Goal: Task Accomplishment & Management: Manage account settings

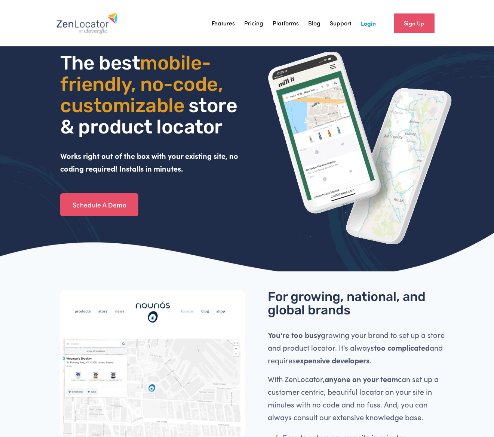
click at [366, 25] on link "Login" at bounding box center [368, 23] width 15 height 11
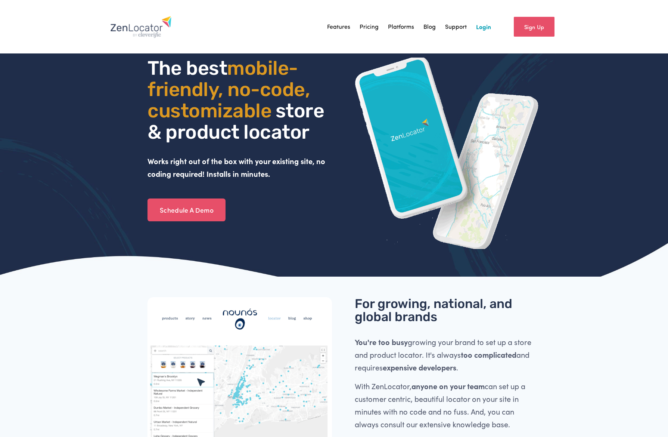
click at [486, 29] on link "Login" at bounding box center [483, 26] width 15 height 11
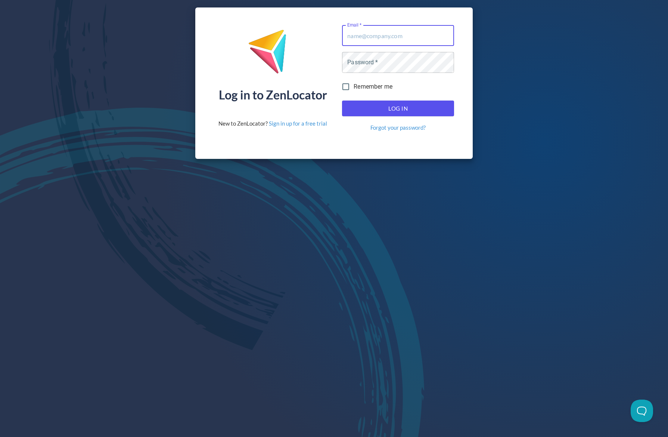
click at [385, 36] on input "Email   *" at bounding box center [398, 35] width 112 height 21
type input "psurfus@oliverwinery.com"
click at [382, 111] on span "Log In" at bounding box center [398, 108] width 96 height 10
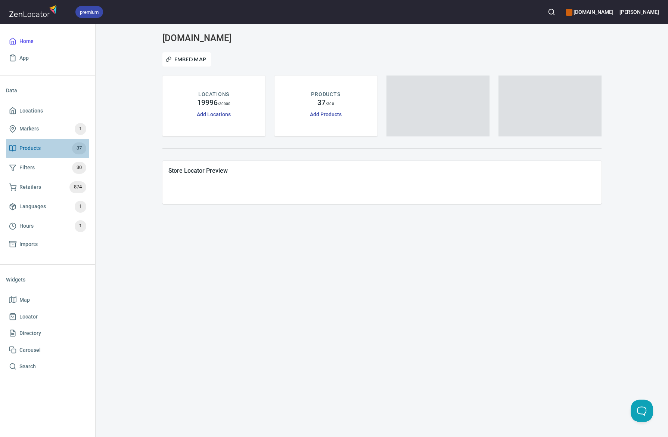
click at [45, 148] on span "Products 37" at bounding box center [47, 148] width 77 height 12
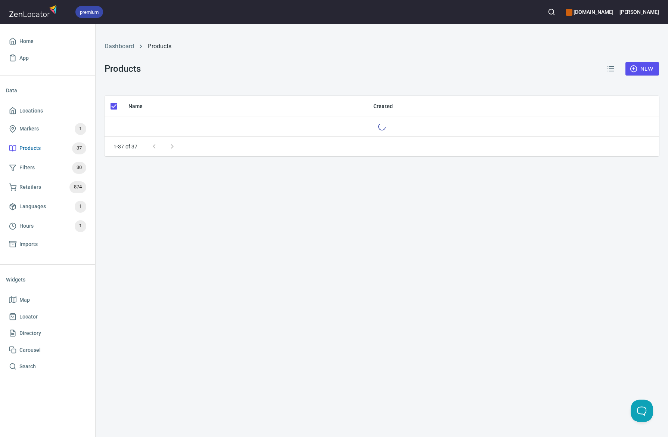
checkbox input "false"
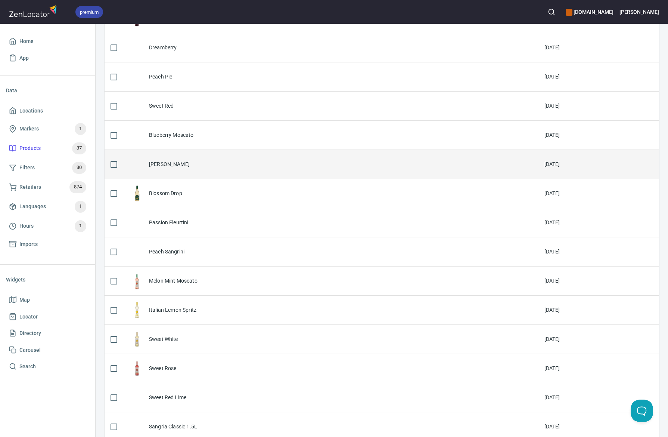
scroll to position [143, 0]
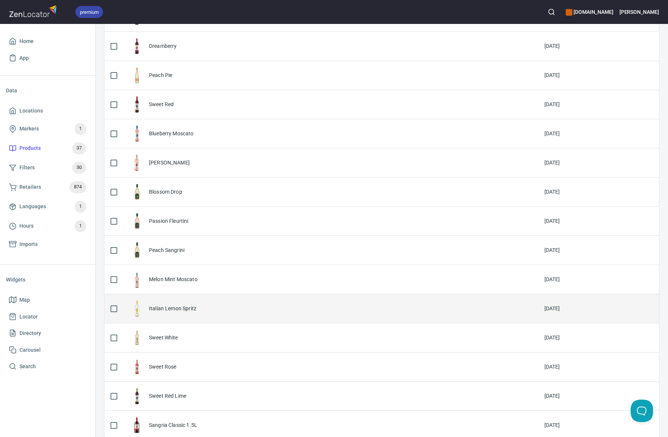
click at [112, 307] on input "checkbox" at bounding box center [114, 309] width 16 height 16
checkbox input "true"
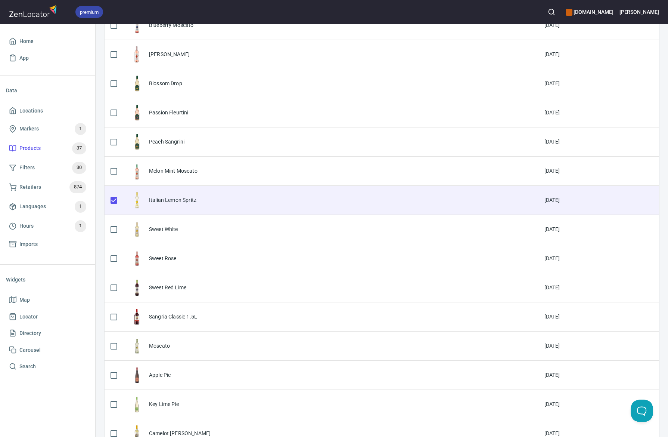
scroll to position [256, 0]
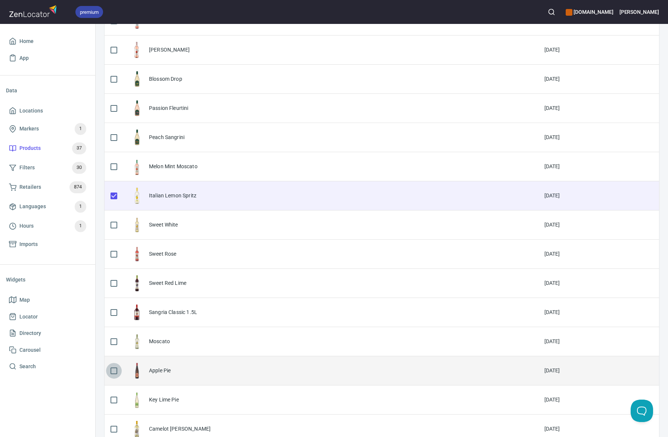
click at [114, 369] on input "checkbox" at bounding box center [114, 371] width 16 height 16
checkbox input "true"
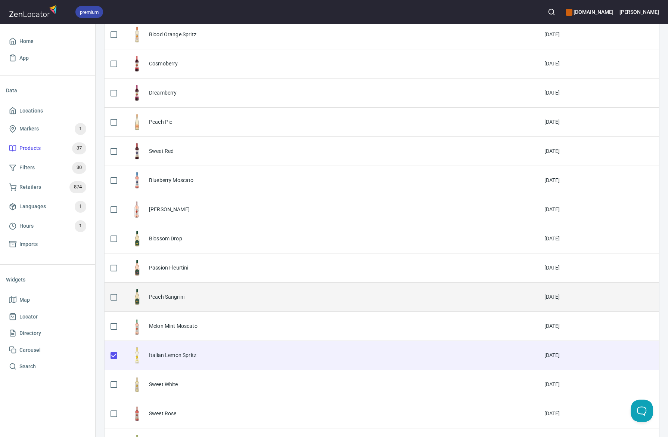
scroll to position [95, 0]
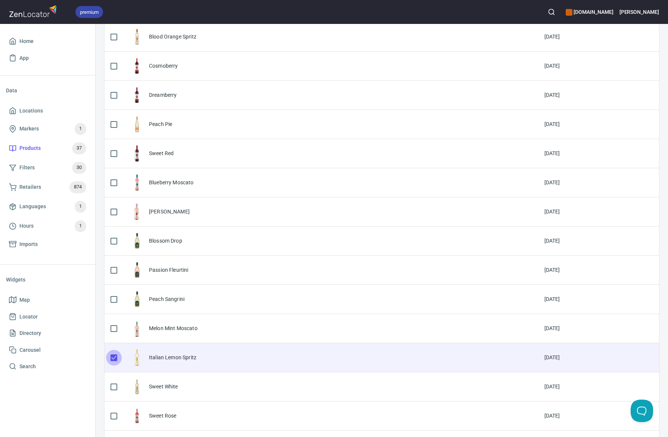
click at [112, 360] on input "checkbox" at bounding box center [114, 358] width 16 height 16
checkbox input "false"
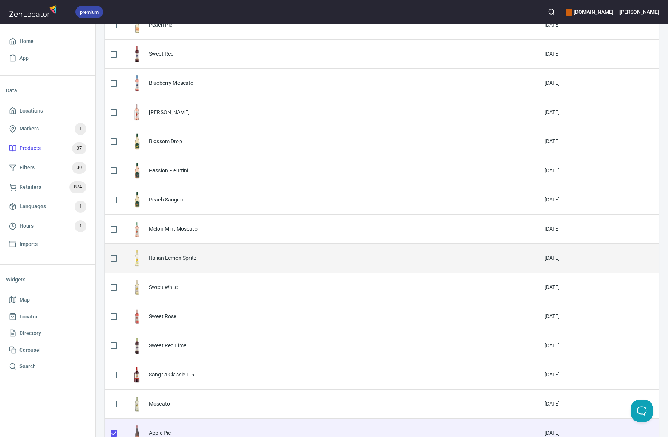
scroll to position [267, 0]
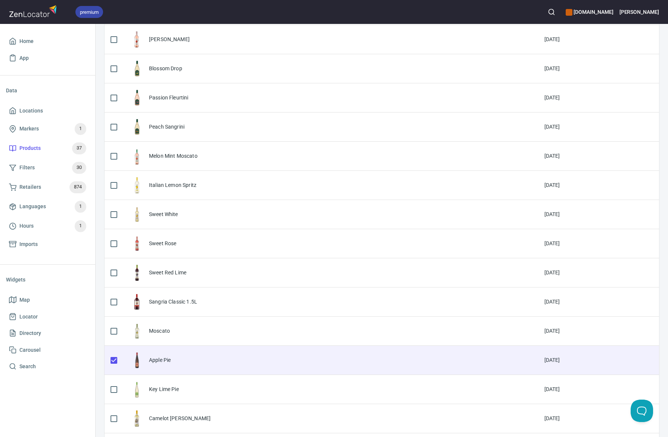
click at [113, 360] on input "checkbox" at bounding box center [114, 360] width 16 height 16
checkbox input "false"
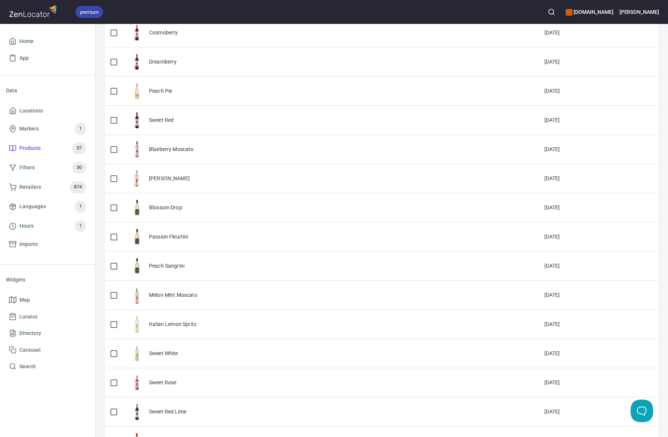
scroll to position [0, 0]
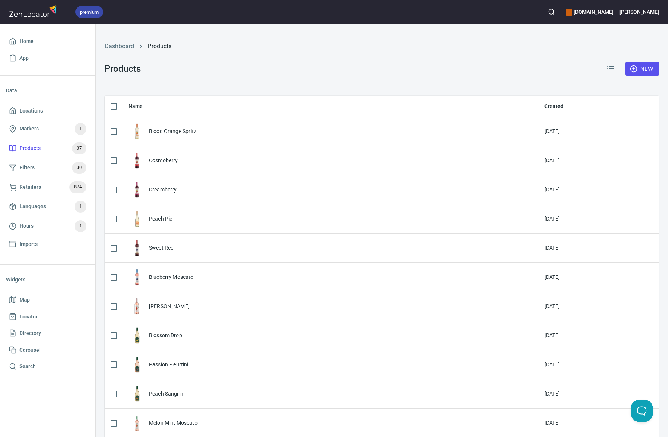
click at [493, 69] on line "button" at bounding box center [611, 69] width 5 height 0
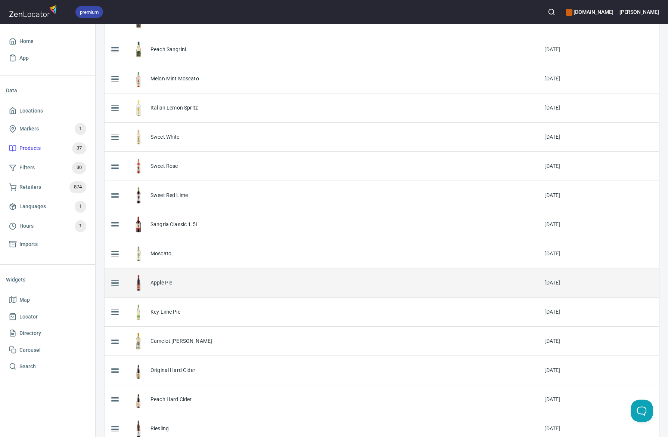
scroll to position [356, 0]
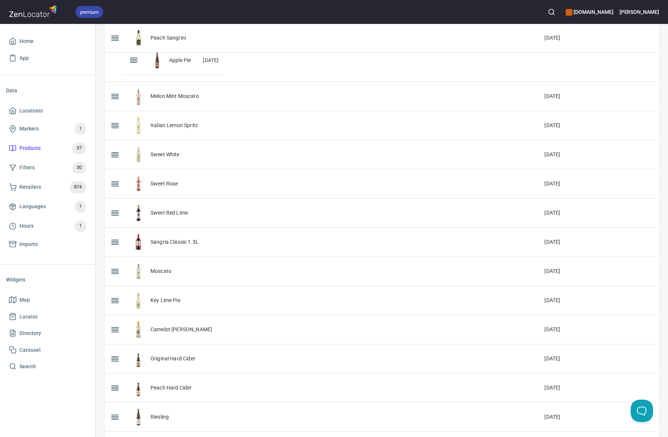
drag, startPoint x: 115, startPoint y: 269, endPoint x: 134, endPoint y: 59, distance: 211.5
click at [134, 59] on table "Name Created Blood Orange Spritz 22 May 2024 Cosmoberry 26 Feb 2024 Dreamberry …" at bounding box center [382, 290] width 555 height 1100
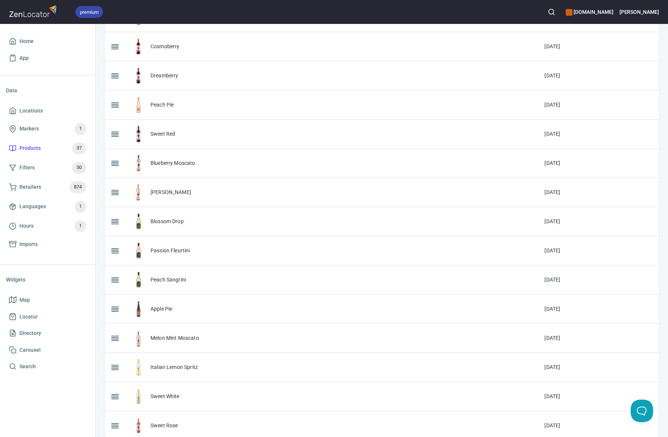
scroll to position [111, 0]
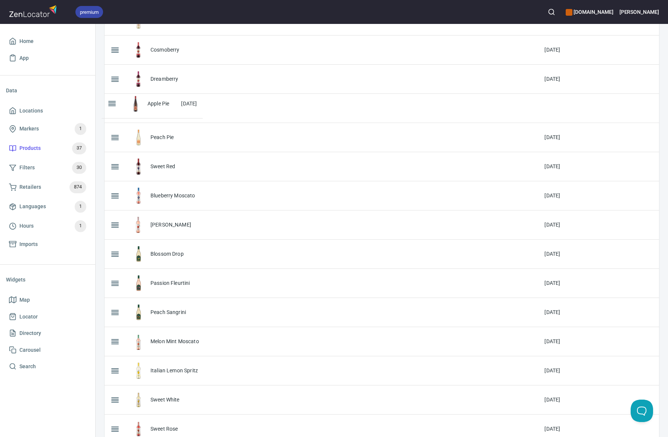
drag, startPoint x: 111, startPoint y: 311, endPoint x: 108, endPoint y: 102, distance: 208.5
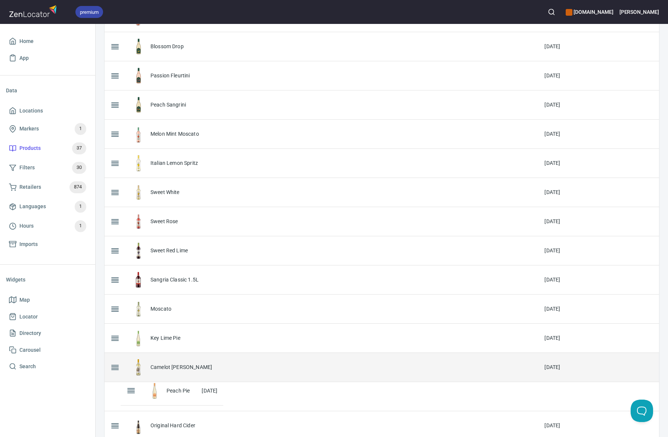
scroll to position [292, 0]
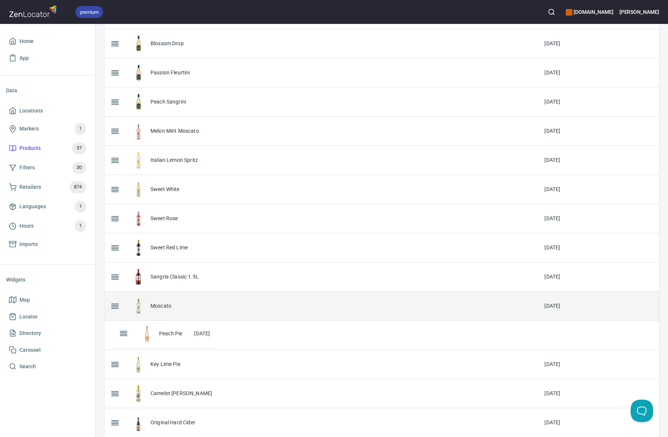
drag, startPoint x: 114, startPoint y: 136, endPoint x: 123, endPoint y: 334, distance: 198.2
click at [123, 334] on table "Name Created Blood Orange Spritz 22 May 2024 Cosmoberry 26 Feb 2024 Dreamberry …" at bounding box center [382, 354] width 555 height 1100
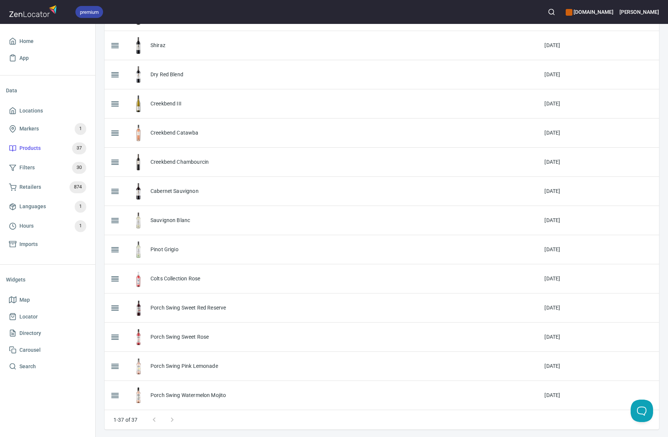
scroll to position [787, 0]
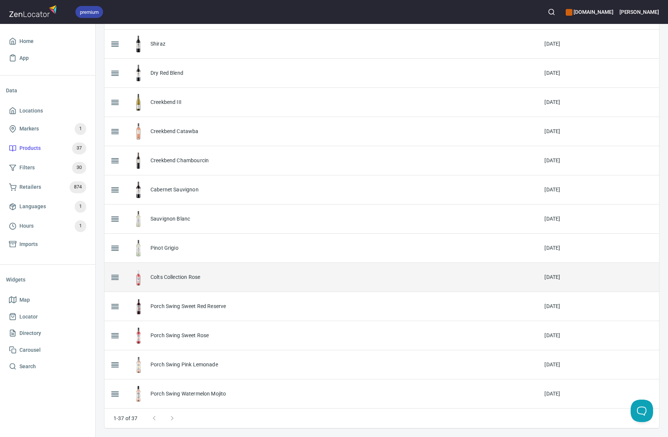
click at [372, 280] on div "Colts Collection Rose" at bounding box center [331, 277] width 403 height 17
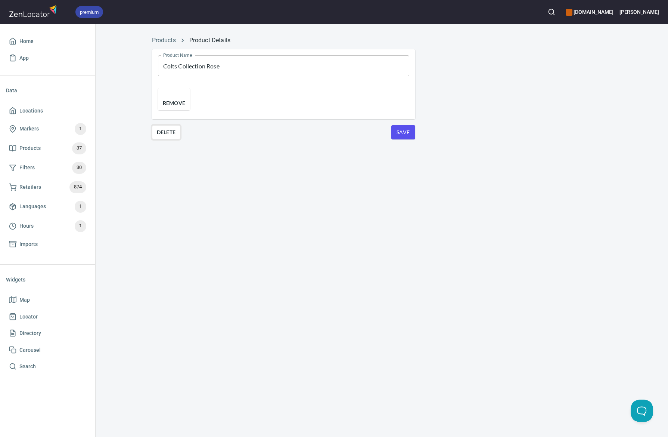
click at [166, 137] on span "Delete" at bounding box center [166, 132] width 19 height 9
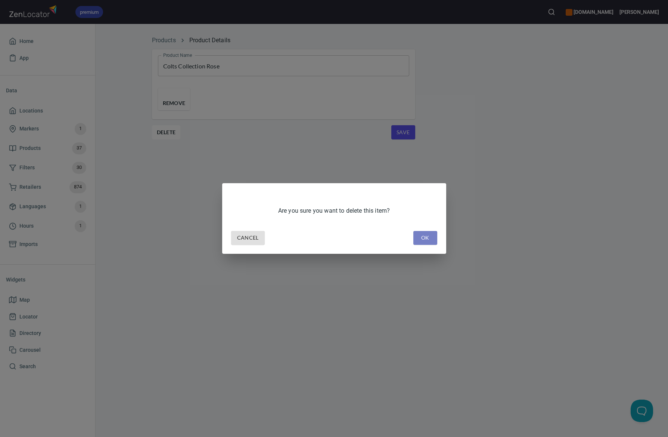
click at [424, 240] on span "OK" at bounding box center [426, 237] width 12 height 9
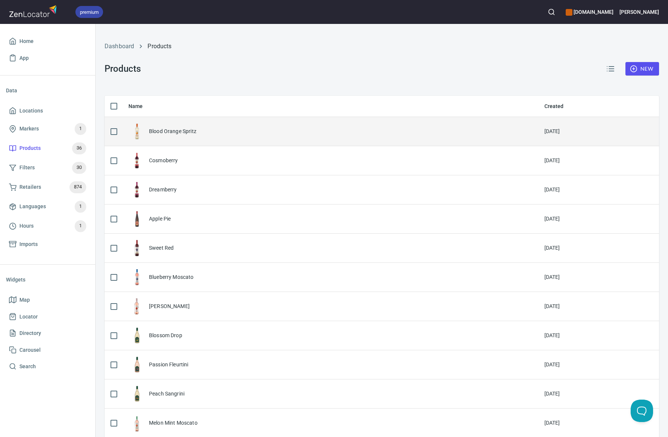
click at [167, 128] on div "Blood Orange Spritz" at bounding box center [172, 130] width 47 height 7
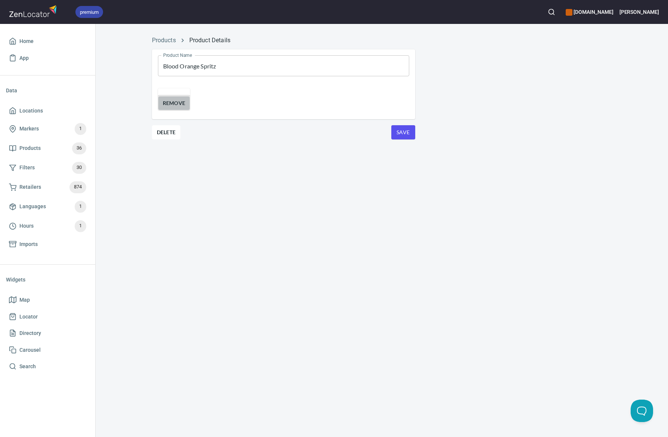
click at [185, 108] on span "Remove" at bounding box center [174, 103] width 23 height 9
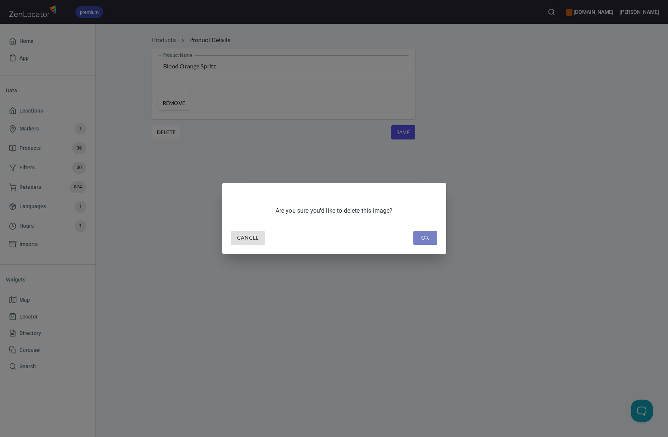
click at [424, 236] on span "OK" at bounding box center [426, 237] width 12 height 9
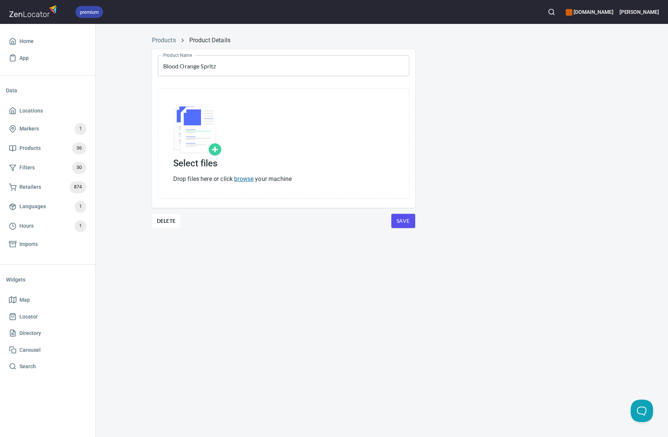
click at [250, 179] on link "browse" at bounding box center [243, 178] width 19 height 7
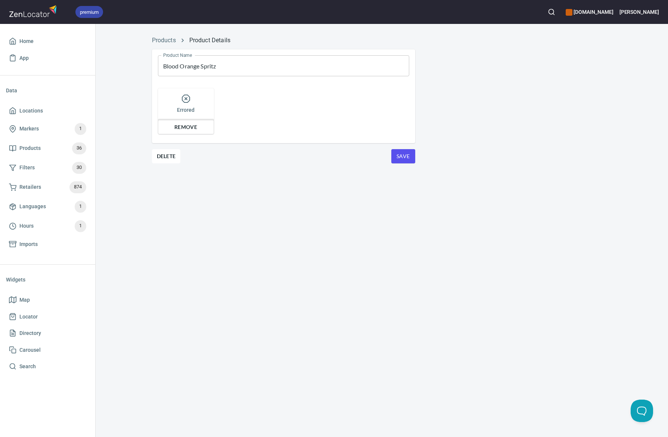
click at [188, 126] on span "Remove" at bounding box center [186, 127] width 46 height 9
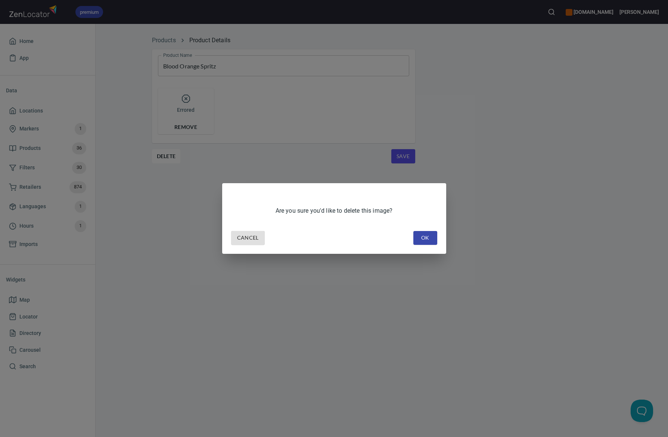
click at [429, 237] on span "OK" at bounding box center [426, 237] width 12 height 9
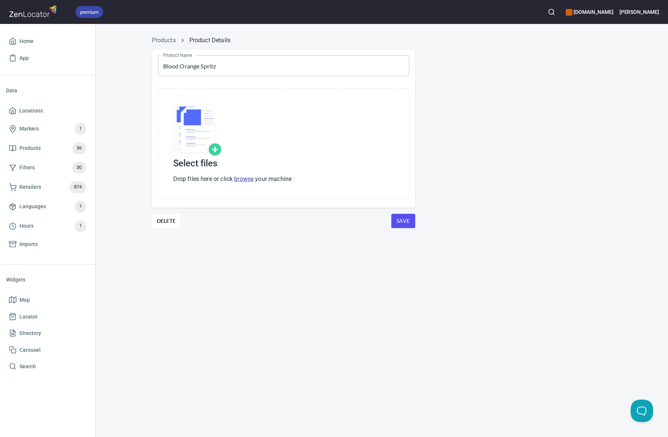
click at [217, 148] on img at bounding box center [197, 129] width 49 height 53
click at [244, 180] on link "browse" at bounding box center [243, 178] width 19 height 7
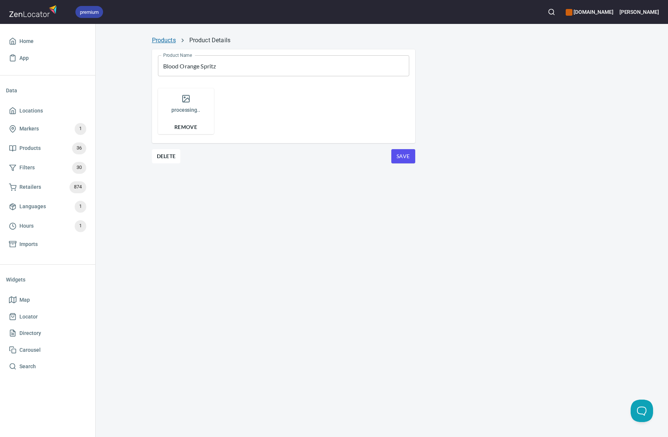
click at [165, 39] on link "Products" at bounding box center [164, 40] width 24 height 7
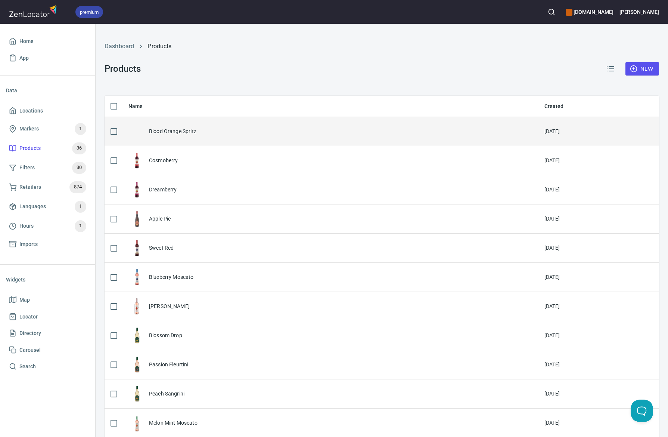
click at [163, 133] on div "Blood Orange Spritz" at bounding box center [172, 130] width 47 height 7
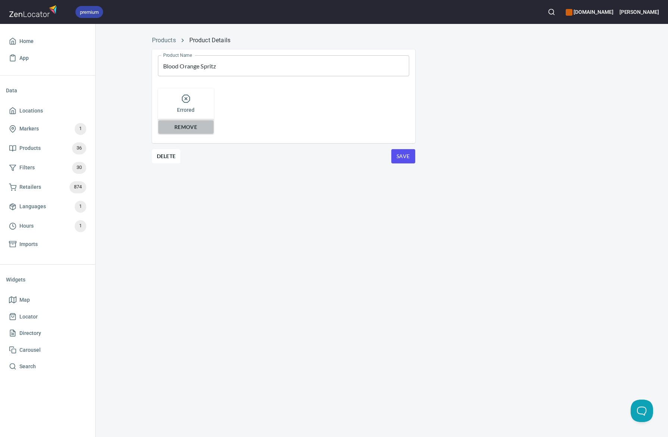
click at [184, 127] on span "Remove" at bounding box center [186, 127] width 46 height 9
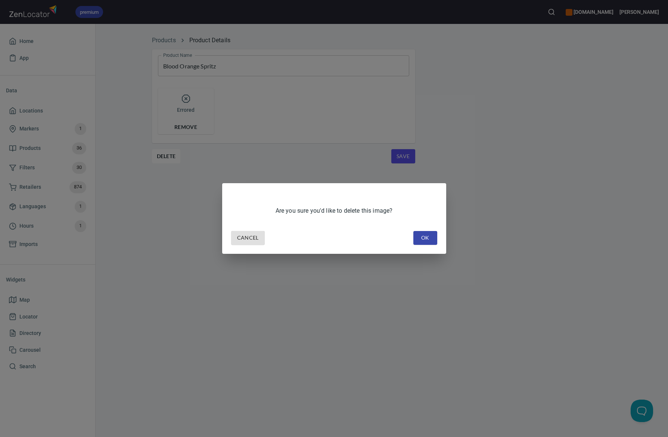
click at [423, 239] on span "OK" at bounding box center [426, 237] width 12 height 9
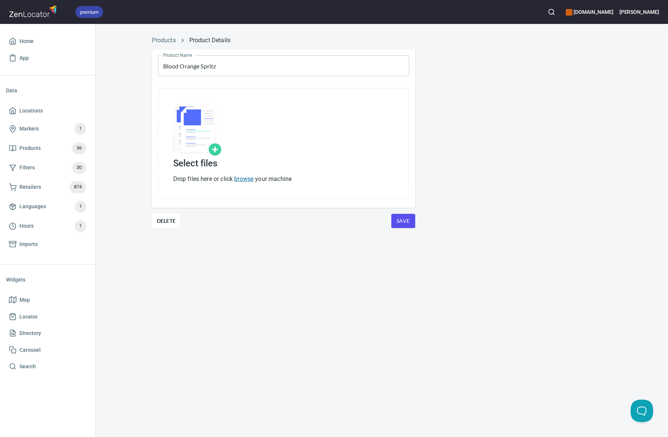
click at [245, 178] on link "browse" at bounding box center [243, 178] width 19 height 7
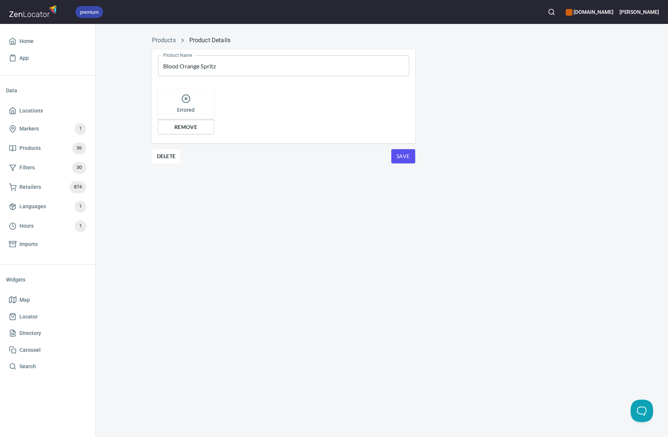
click at [184, 127] on span "Remove" at bounding box center [186, 127] width 46 height 9
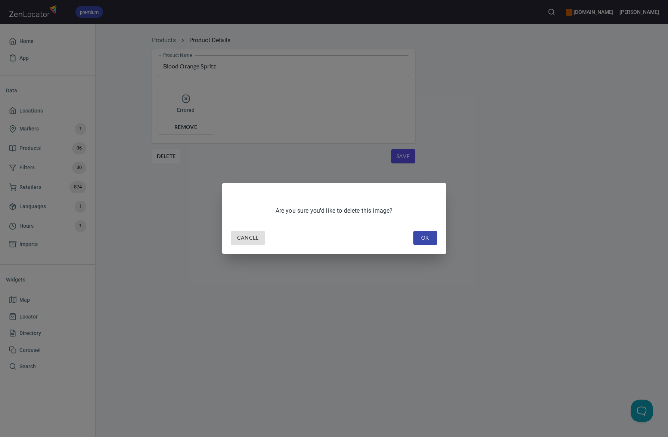
click at [430, 239] on span "OK" at bounding box center [426, 237] width 12 height 9
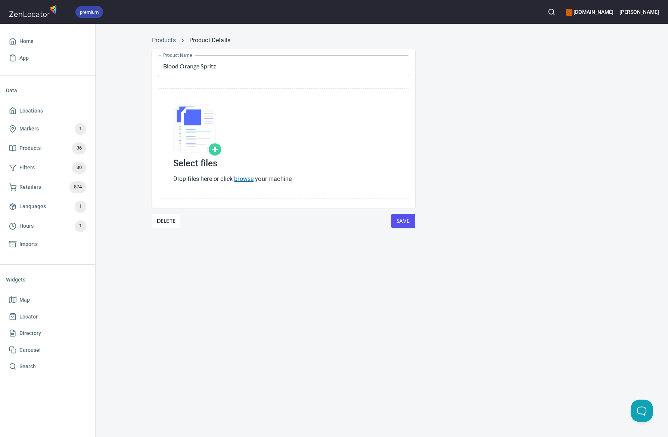
click at [246, 176] on link "browse" at bounding box center [243, 178] width 19 height 7
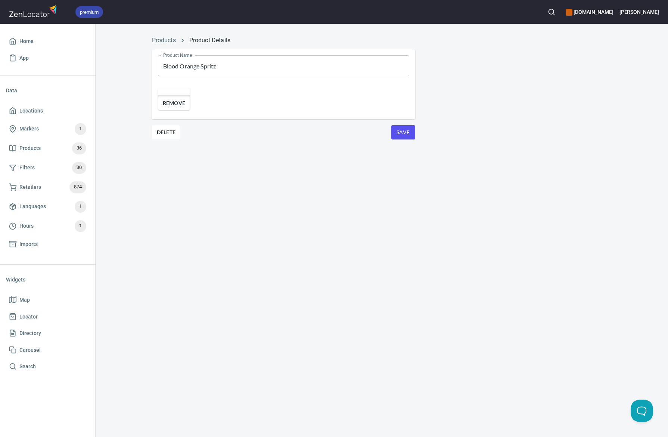
click at [186, 108] on span "Remove" at bounding box center [174, 103] width 23 height 9
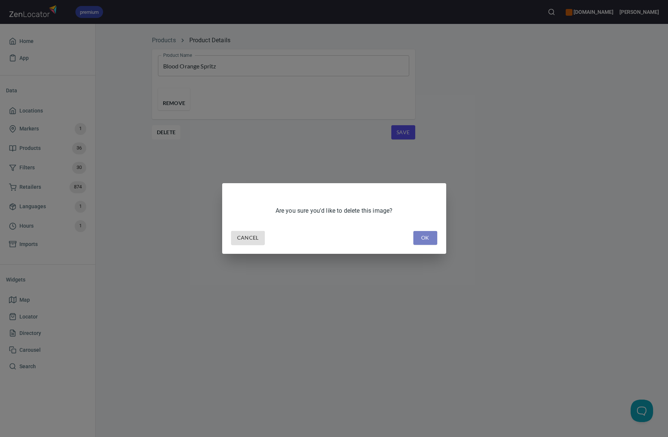
click at [420, 237] on span "OK" at bounding box center [426, 237] width 12 height 9
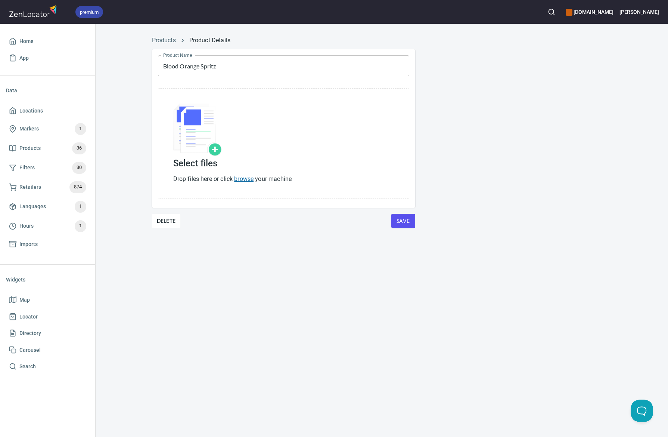
click at [239, 178] on link "browse" at bounding box center [243, 178] width 19 height 7
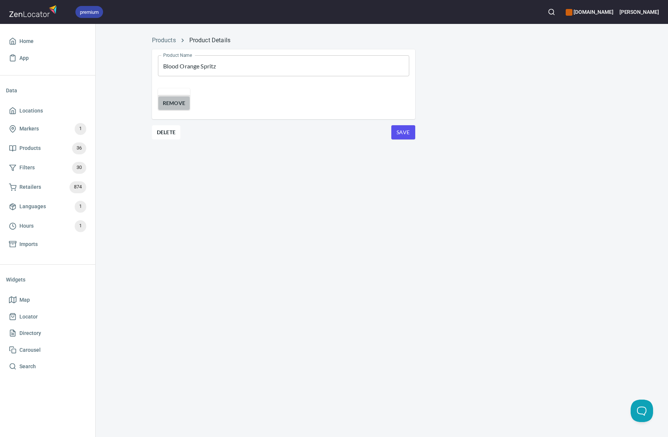
click at [183, 108] on span "Remove" at bounding box center [174, 103] width 23 height 9
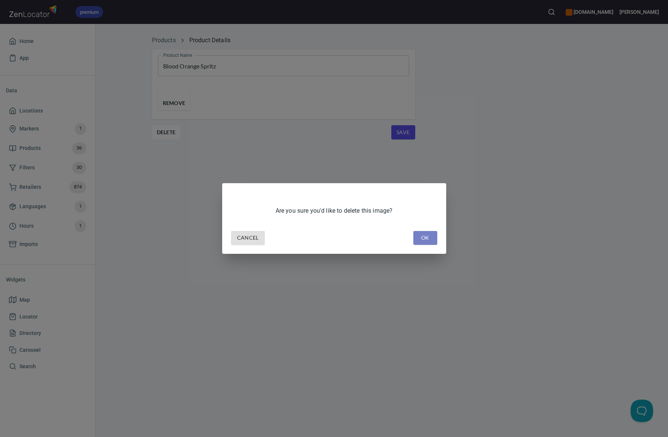
click at [432, 238] on button "OK" at bounding box center [426, 238] width 24 height 14
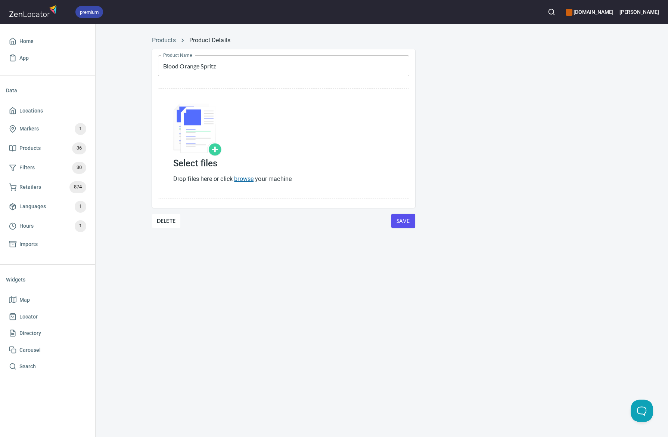
click at [241, 179] on link "browse" at bounding box center [243, 178] width 19 height 7
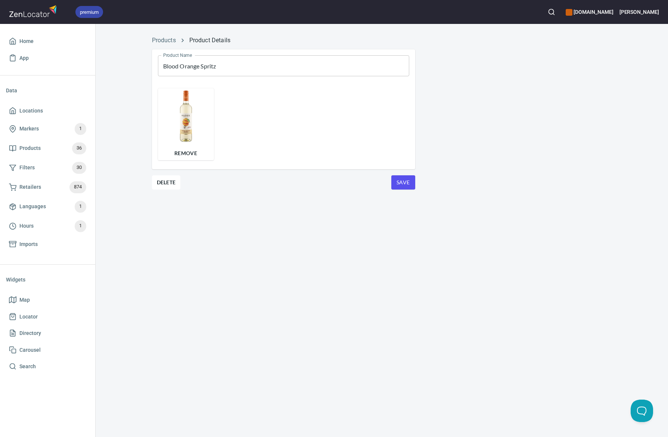
click at [404, 185] on span "Save" at bounding box center [404, 182] width 12 height 9
click at [399, 186] on span "Save" at bounding box center [404, 182] width 12 height 9
click at [168, 40] on link "Products" at bounding box center [164, 40] width 24 height 7
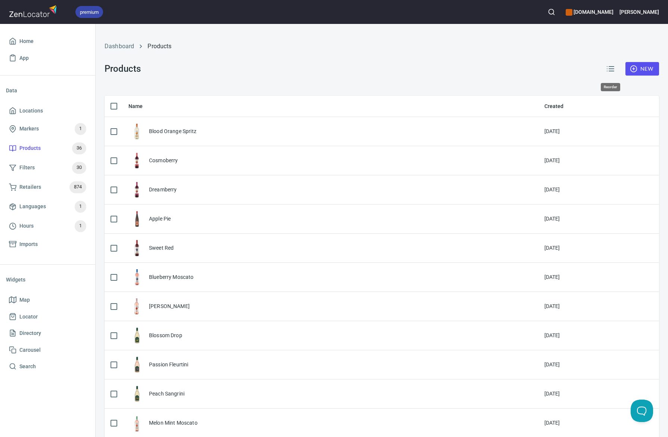
click at [493, 71] on icon "button" at bounding box center [610, 68] width 9 height 9
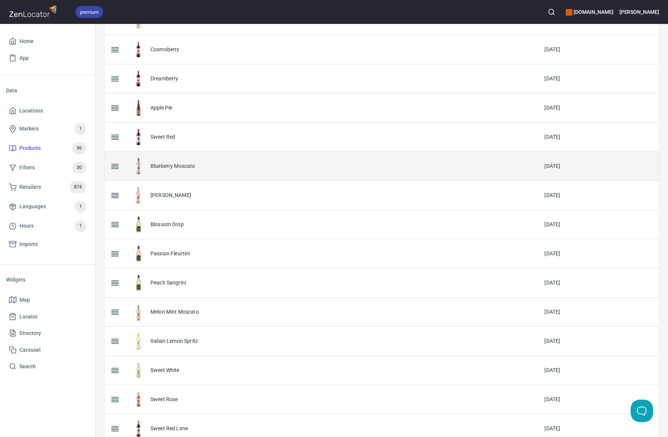
scroll to position [117, 0]
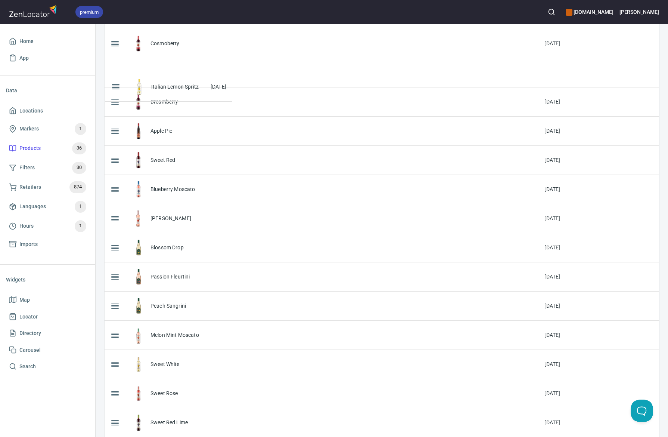
drag, startPoint x: 114, startPoint y: 334, endPoint x: 115, endPoint y: 78, distance: 255.2
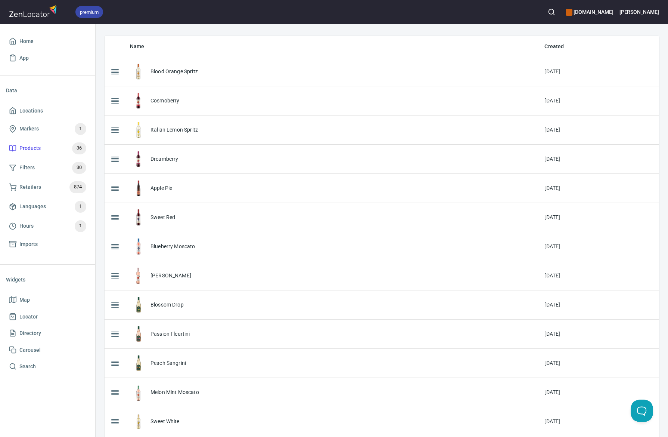
scroll to position [0, 0]
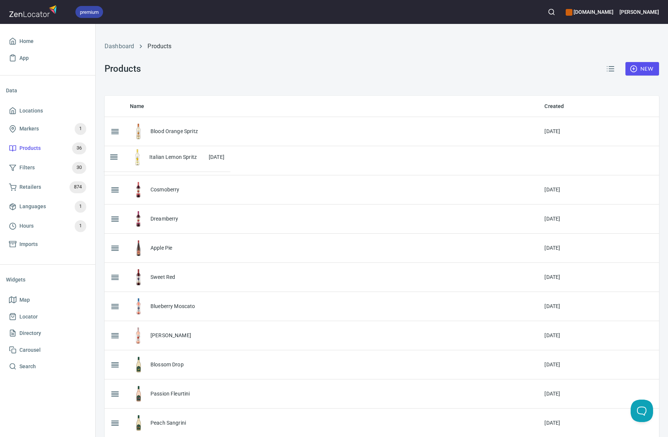
drag, startPoint x: 112, startPoint y: 190, endPoint x: 111, endPoint y: 158, distance: 32.5
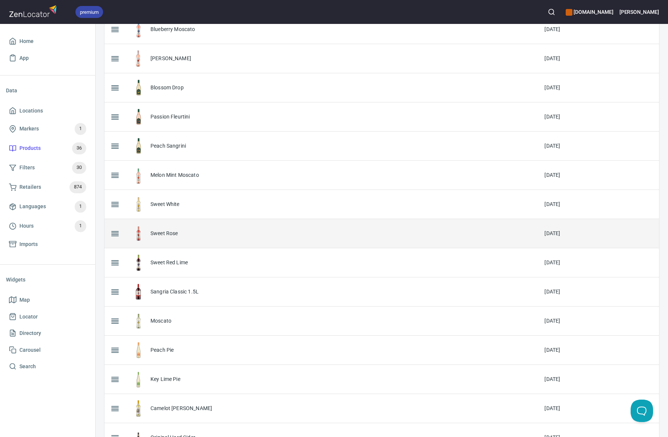
scroll to position [277, 0]
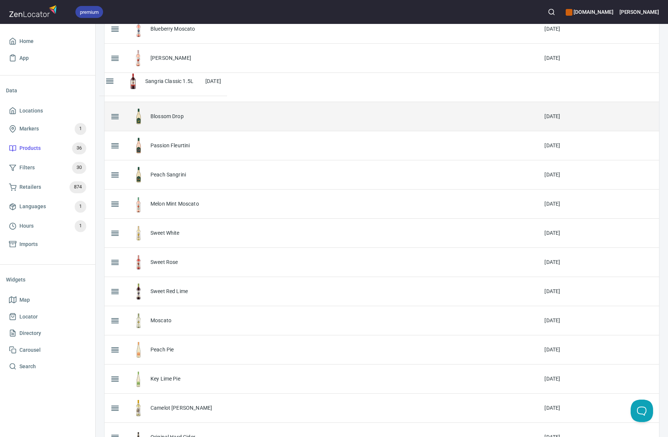
drag, startPoint x: 114, startPoint y: 289, endPoint x: 109, endPoint y: 80, distance: 209.3
click at [109, 80] on table "Name Created Blood Orange Spritz 22 May 2024 Italian Lemon Spritz 7 Jul 2022 Co…" at bounding box center [382, 353] width 555 height 1070
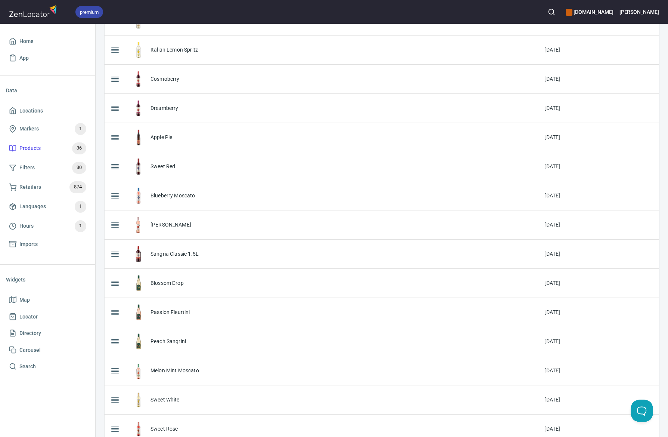
scroll to position [0, 0]
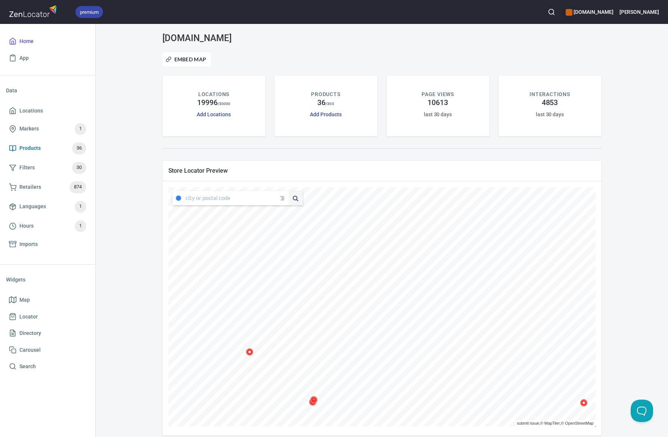
click at [30, 149] on span "Products" at bounding box center [29, 147] width 21 height 9
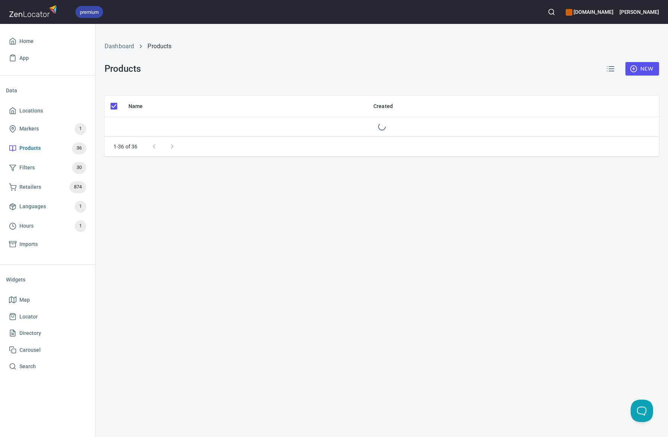
checkbox input "false"
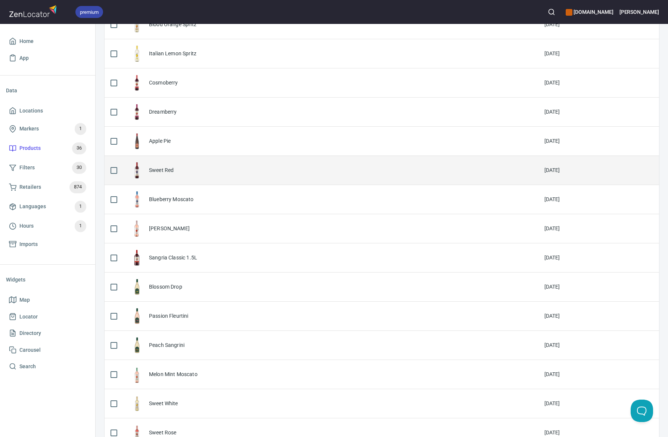
scroll to position [108, 0]
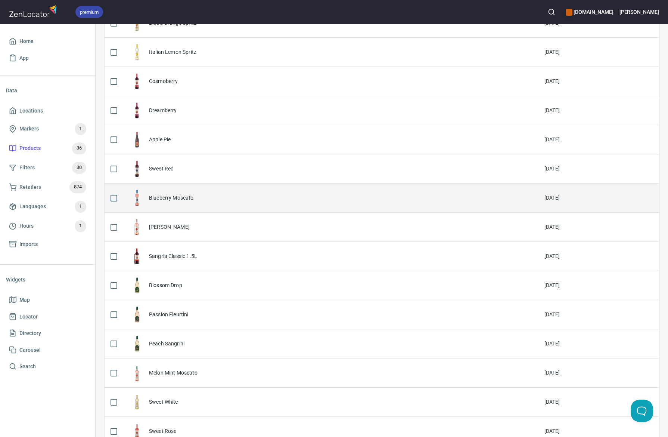
click at [165, 201] on div "Blueberry Moscato" at bounding box center [171, 197] width 45 height 7
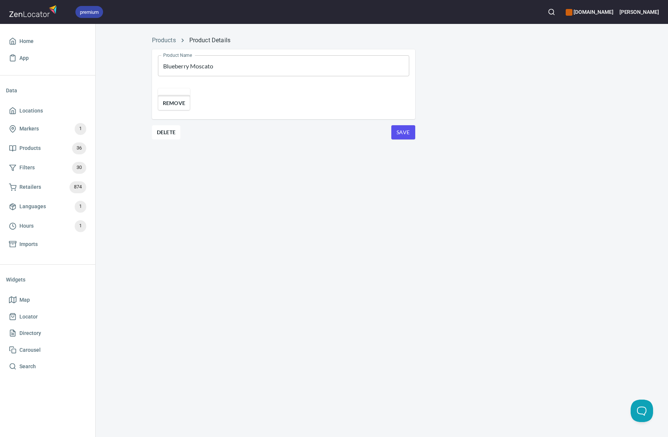
click at [183, 108] on span "Remove" at bounding box center [174, 103] width 23 height 9
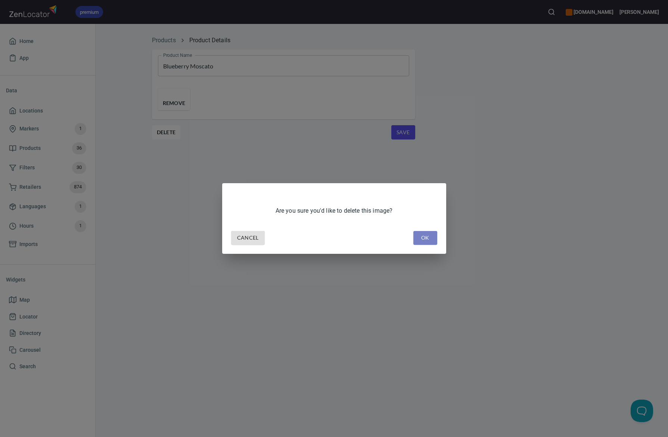
click at [429, 235] on span "OK" at bounding box center [426, 237] width 12 height 9
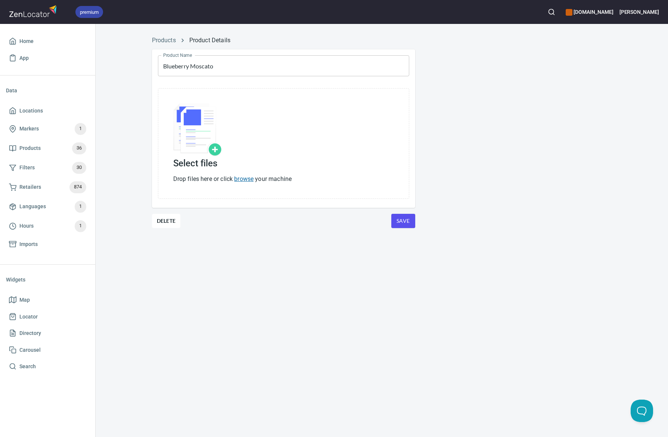
click at [246, 179] on link "browse" at bounding box center [243, 178] width 19 height 7
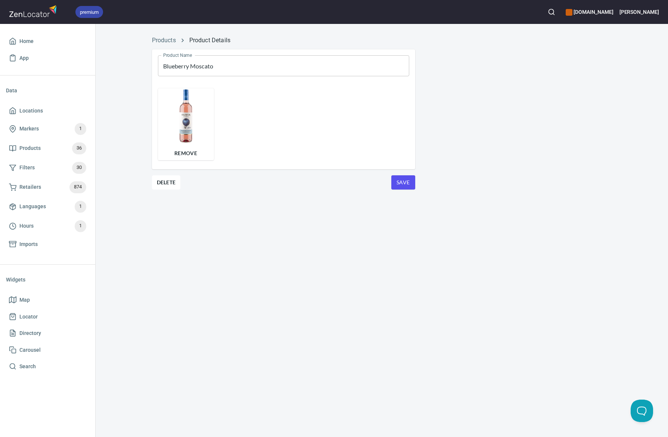
click at [399, 182] on span "Save" at bounding box center [404, 182] width 12 height 9
click at [166, 41] on link "Products" at bounding box center [164, 40] width 24 height 7
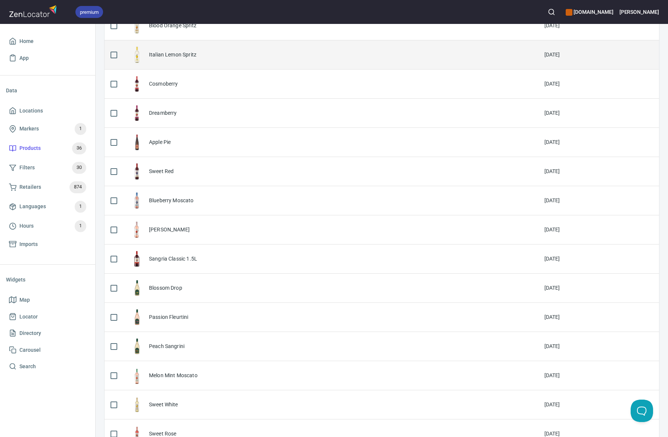
scroll to position [112, 0]
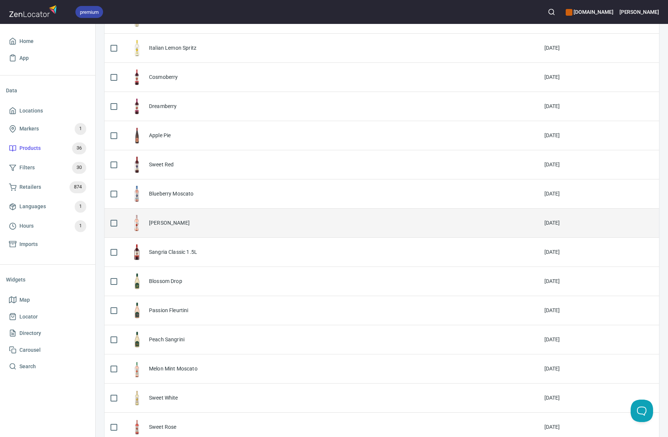
click at [161, 222] on div "[PERSON_NAME]" at bounding box center [169, 222] width 41 height 7
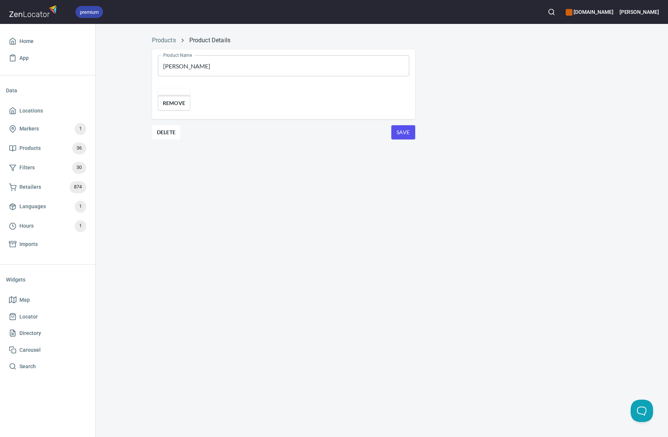
click at [185, 108] on span "Remove" at bounding box center [174, 103] width 23 height 9
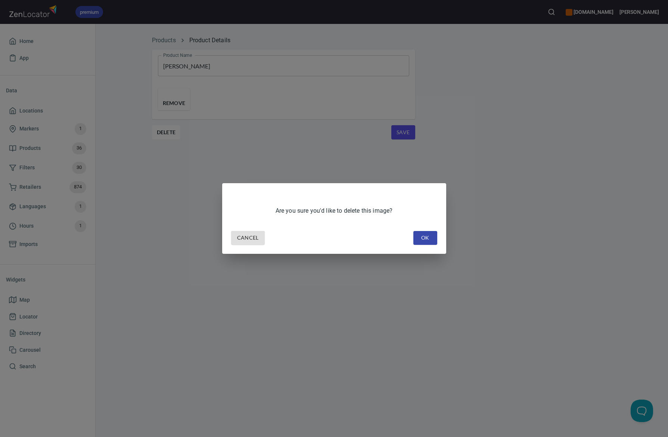
click at [429, 242] on span "OK" at bounding box center [426, 237] width 12 height 9
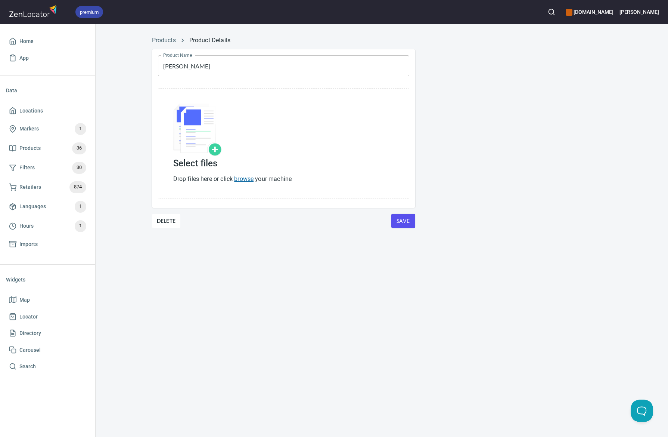
click at [248, 177] on link "browse" at bounding box center [243, 178] width 19 height 7
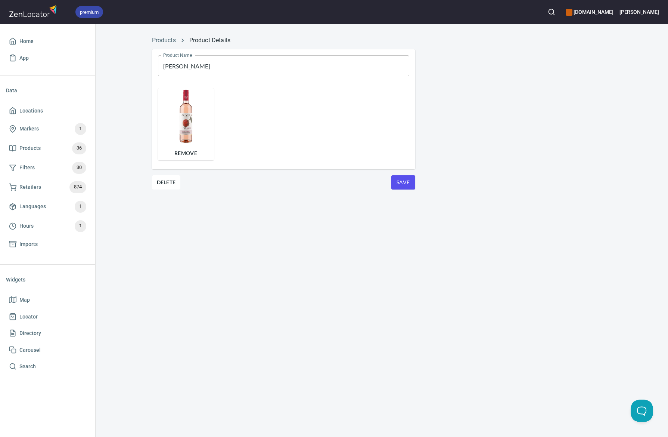
click at [403, 180] on span "Save" at bounding box center [404, 182] width 12 height 9
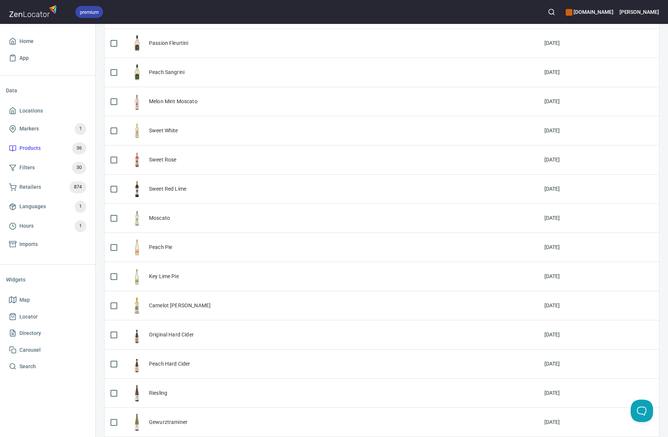
scroll to position [380, 0]
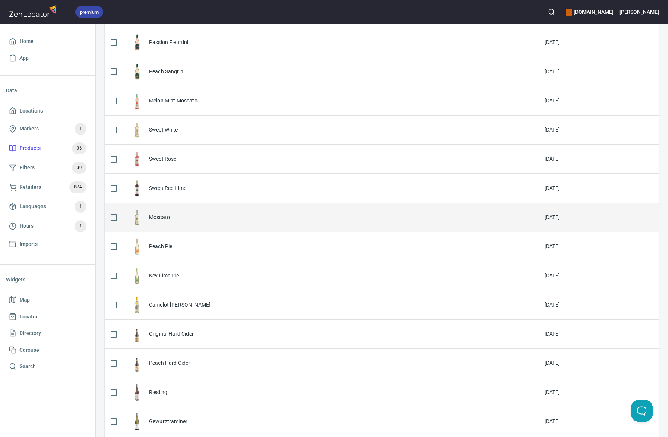
click at [162, 218] on div "Moscato" at bounding box center [159, 216] width 21 height 7
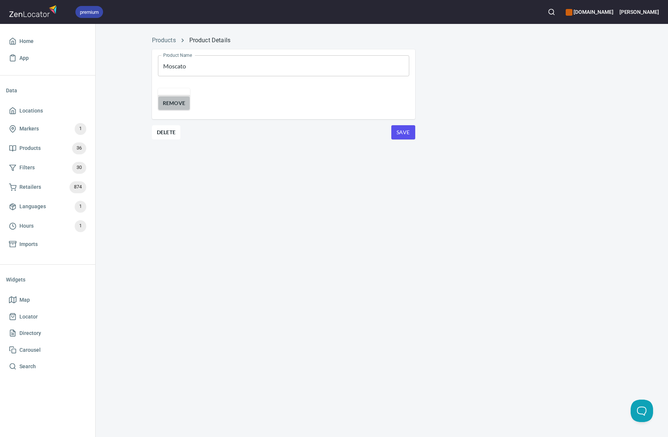
click at [186, 108] on span "Remove" at bounding box center [174, 103] width 23 height 9
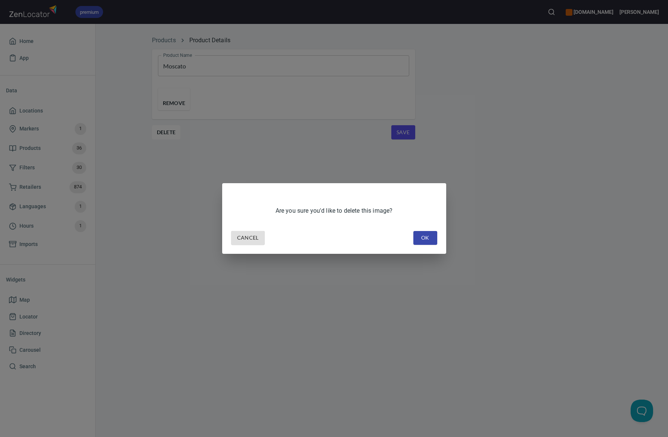
click at [425, 239] on span "OK" at bounding box center [426, 237] width 12 height 9
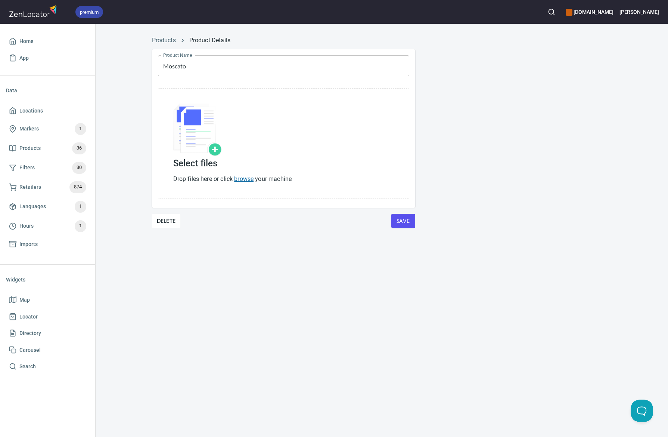
click at [249, 177] on link "browse" at bounding box center [243, 178] width 19 height 7
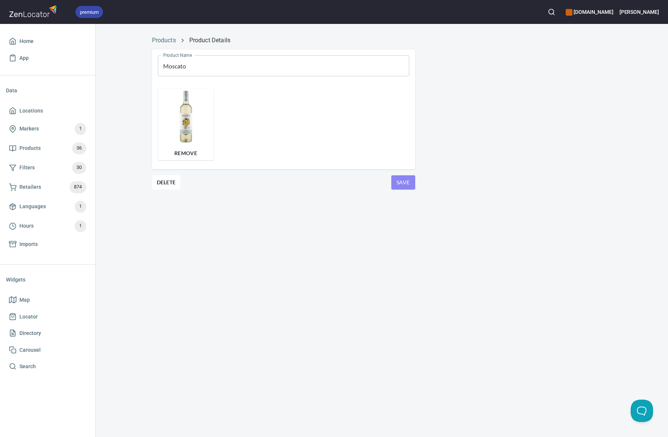
click at [403, 177] on button "Save" at bounding box center [404, 182] width 24 height 14
click at [160, 44] on div "Product Name [PERSON_NAME] Product Name Remove Delete Save" at bounding box center [283, 128] width 275 height 170
click at [164, 38] on link "Products" at bounding box center [164, 40] width 24 height 7
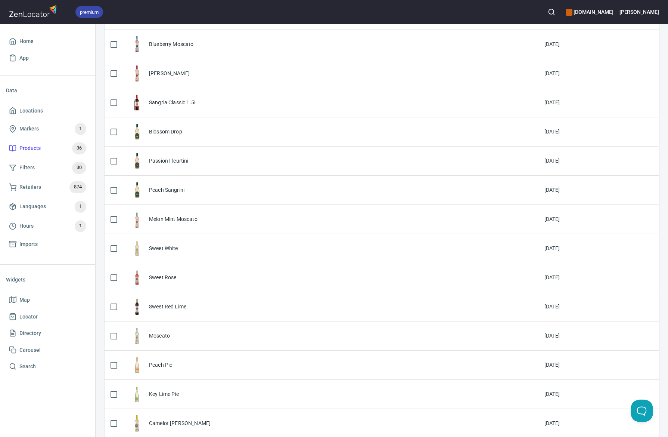
scroll to position [263, 0]
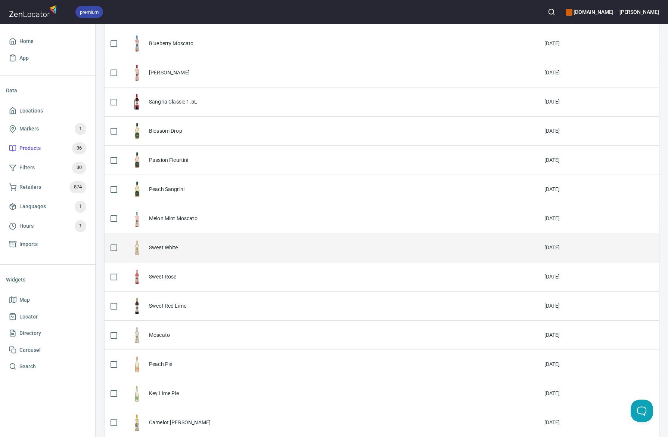
click at [137, 247] on div at bounding box center [137, 247] width 17 height 17
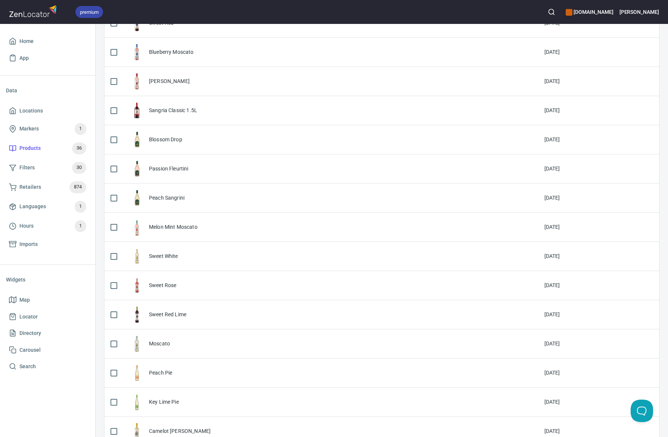
scroll to position [260, 0]
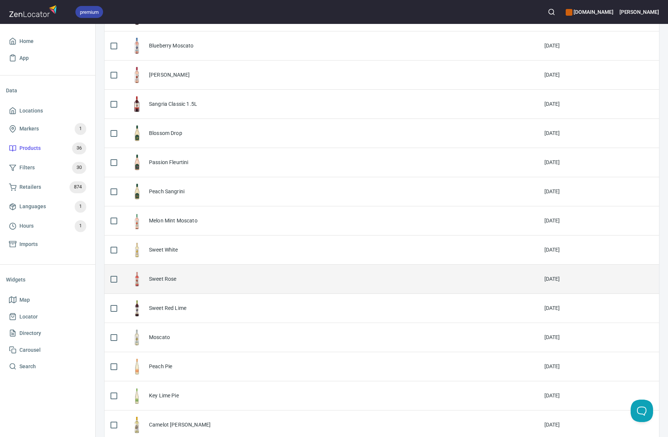
click at [167, 277] on div "Sweet Rose" at bounding box center [163, 278] width 28 height 7
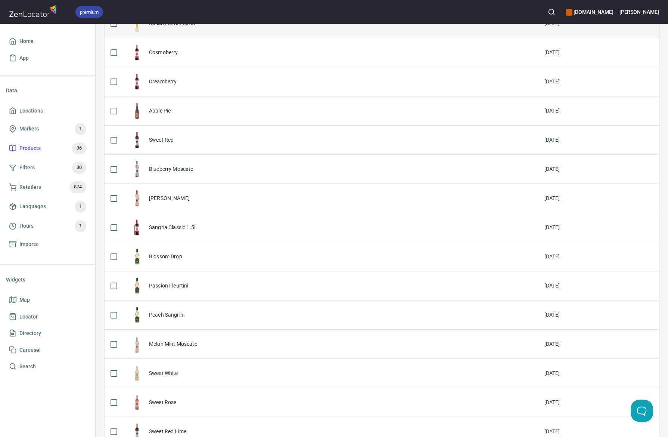
scroll to position [141, 0]
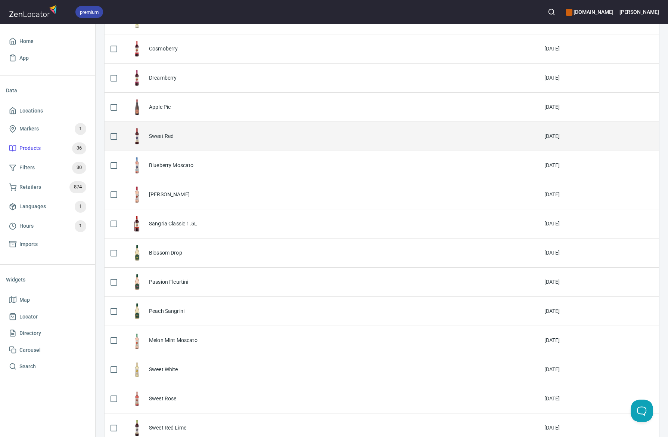
click at [145, 137] on div "Sweet Red" at bounding box center [331, 136] width 404 height 17
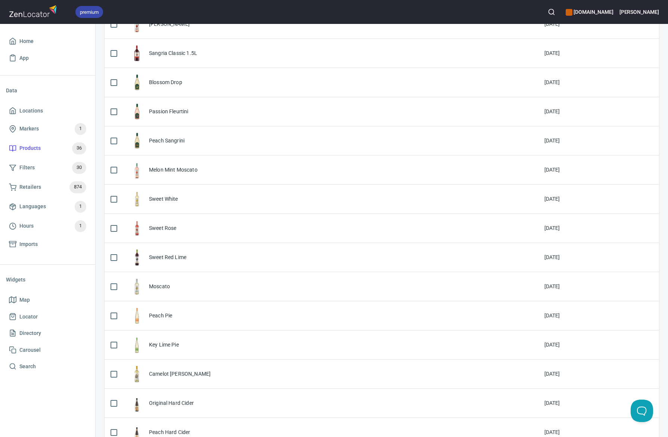
scroll to position [312, 0]
click at [166, 201] on div "Sweet White" at bounding box center [163, 198] width 29 height 7
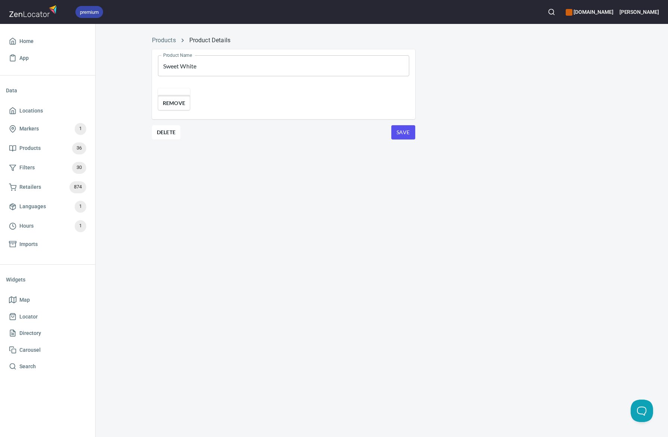
click at [186, 108] on span "Remove" at bounding box center [174, 103] width 23 height 9
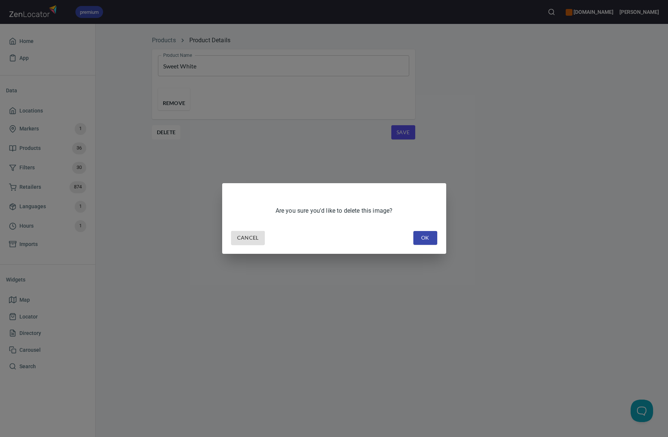
click at [425, 240] on span "OK" at bounding box center [426, 237] width 12 height 9
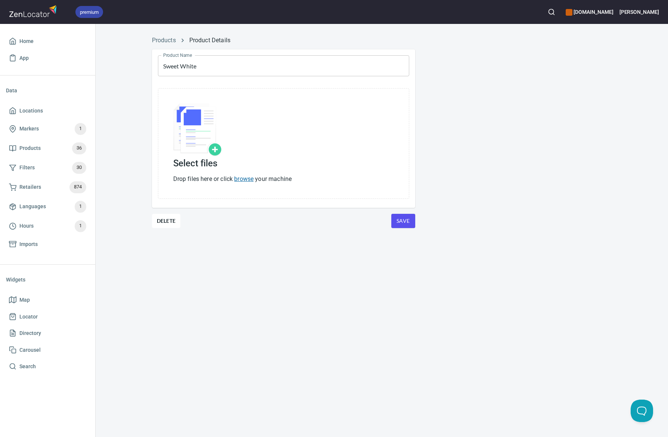
click at [243, 181] on link "browse" at bounding box center [243, 178] width 19 height 7
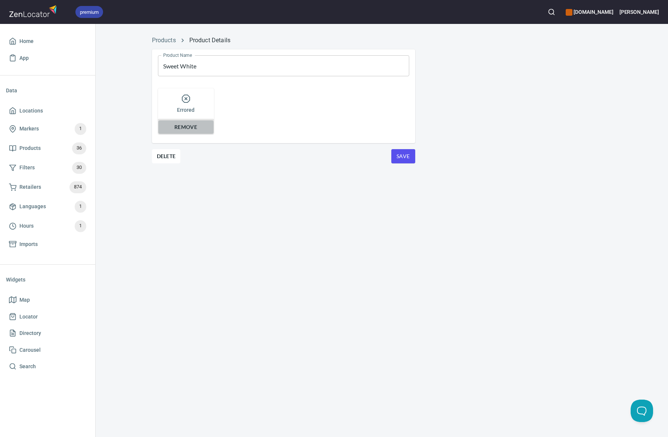
click at [189, 132] on button "Remove" at bounding box center [186, 127] width 56 height 14
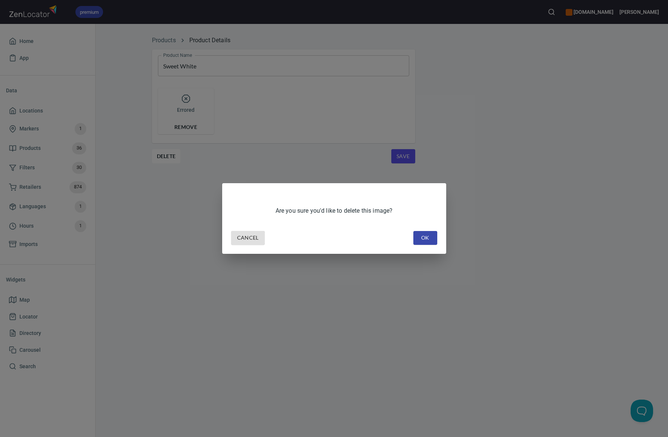
click at [430, 240] on span "OK" at bounding box center [426, 237] width 12 height 9
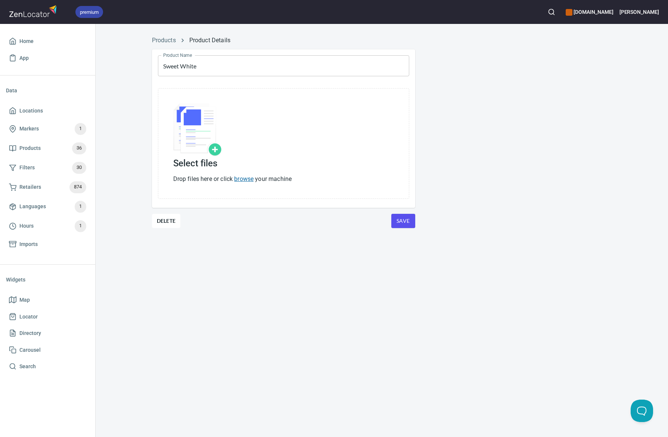
click at [249, 179] on link "browse" at bounding box center [243, 178] width 19 height 7
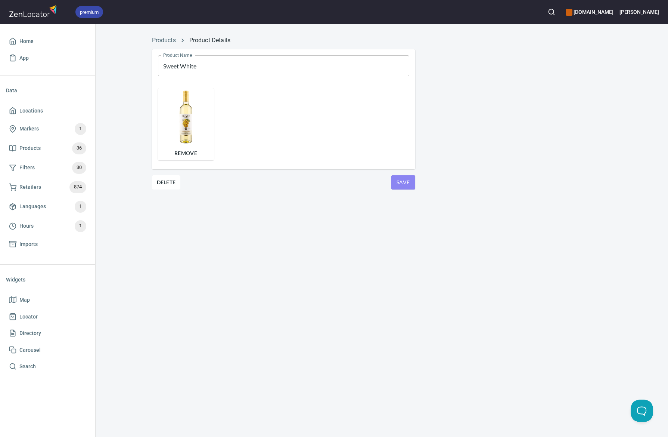
click at [404, 182] on span "Save" at bounding box center [404, 182] width 12 height 9
click at [197, 155] on span "Remove" at bounding box center [186, 153] width 46 height 9
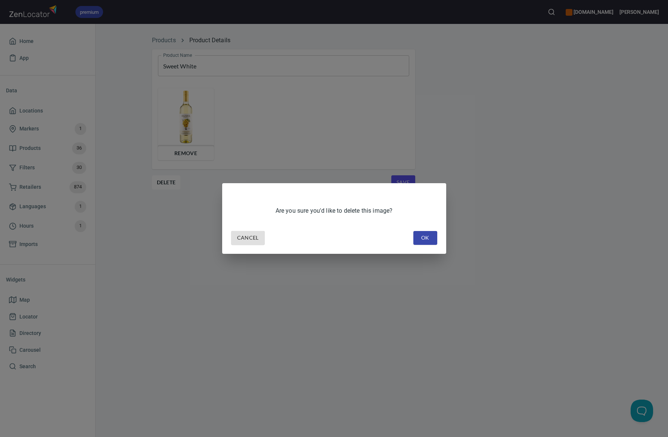
click at [562, 118] on div "Are you sure you'd like to delete this image? Cancel OK" at bounding box center [334, 218] width 668 height 437
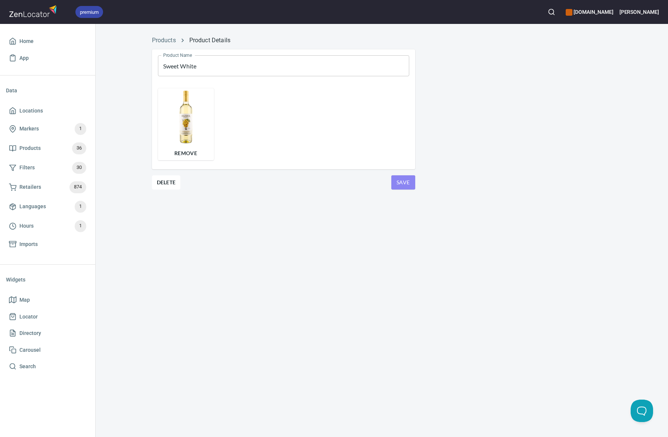
click at [398, 184] on span "Save" at bounding box center [404, 182] width 12 height 9
click at [164, 41] on link "Products" at bounding box center [164, 40] width 24 height 7
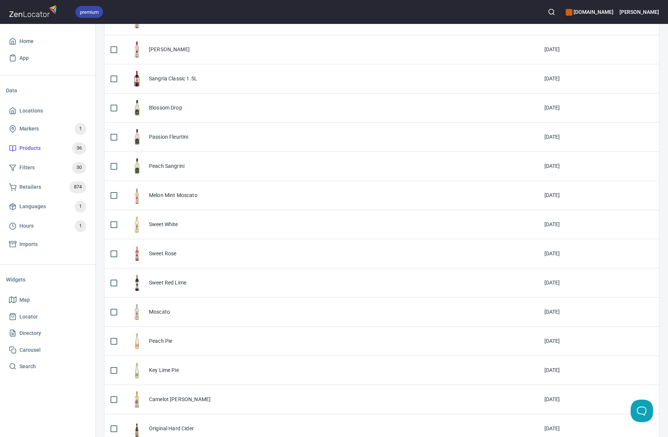
scroll to position [325, 0]
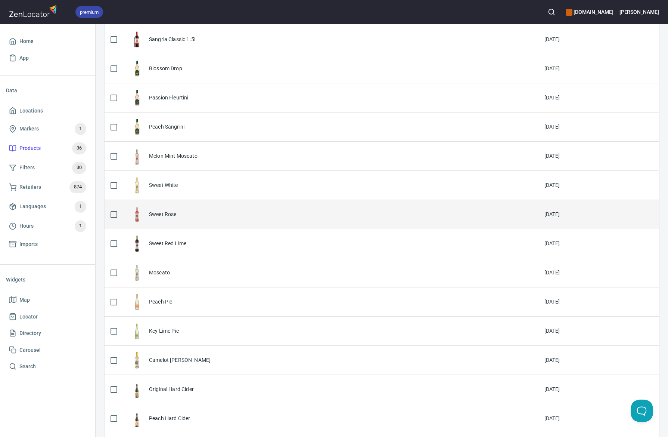
click at [154, 215] on div "Sweet Rose" at bounding box center [163, 213] width 28 height 7
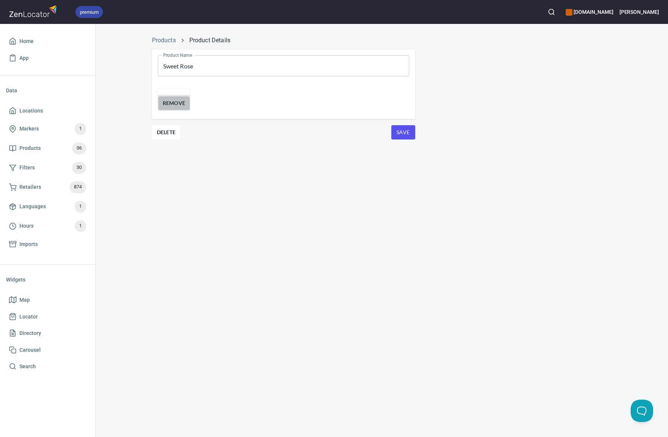
click at [186, 108] on span "Remove" at bounding box center [174, 103] width 23 height 9
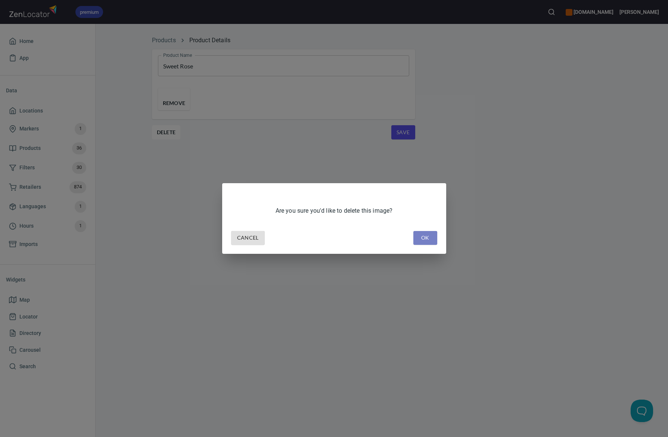
click at [430, 235] on span "OK" at bounding box center [426, 237] width 12 height 9
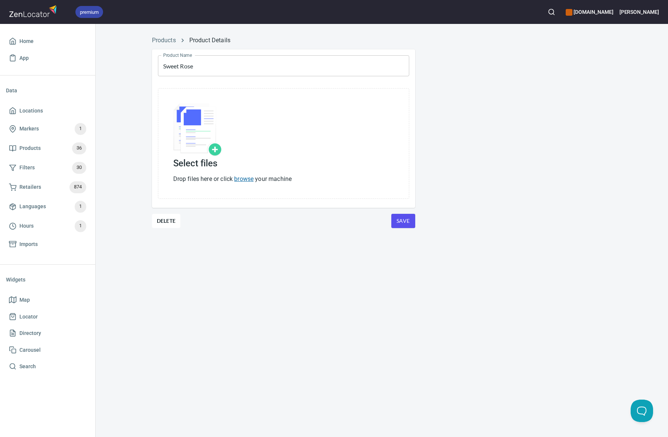
click at [248, 179] on link "browse" at bounding box center [243, 178] width 19 height 7
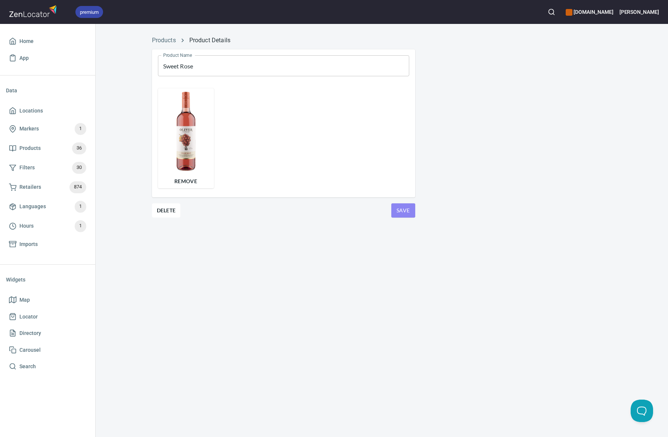
click at [407, 213] on span "Save" at bounding box center [404, 210] width 12 height 9
click at [161, 38] on link "Products" at bounding box center [164, 40] width 24 height 7
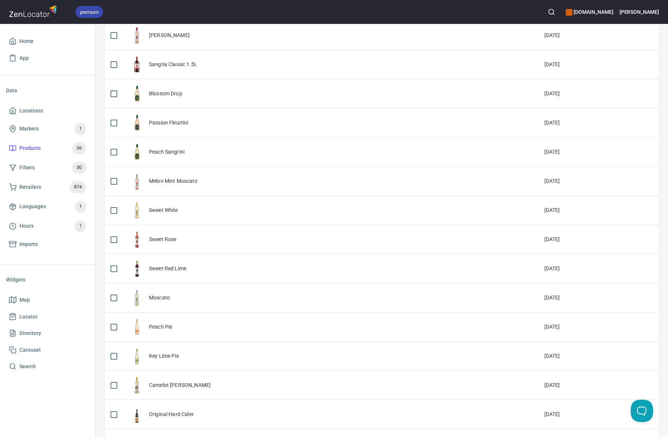
scroll to position [371, 0]
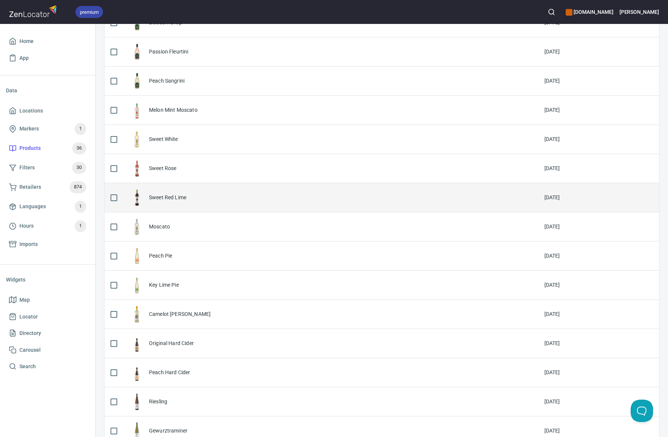
click at [170, 197] on div "Sweet Red Lime" at bounding box center [167, 197] width 37 height 7
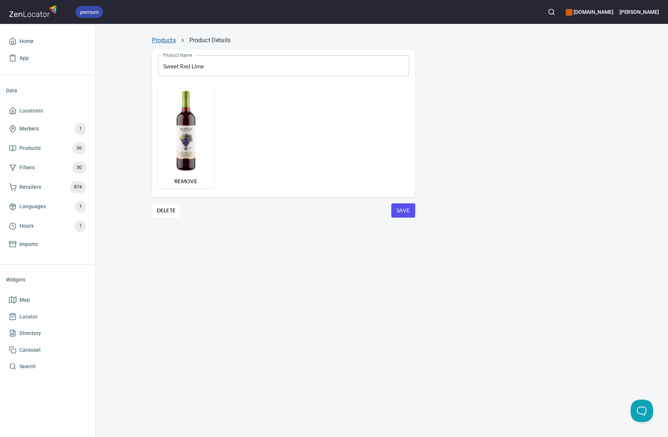
click at [159, 37] on link "Products" at bounding box center [164, 40] width 24 height 7
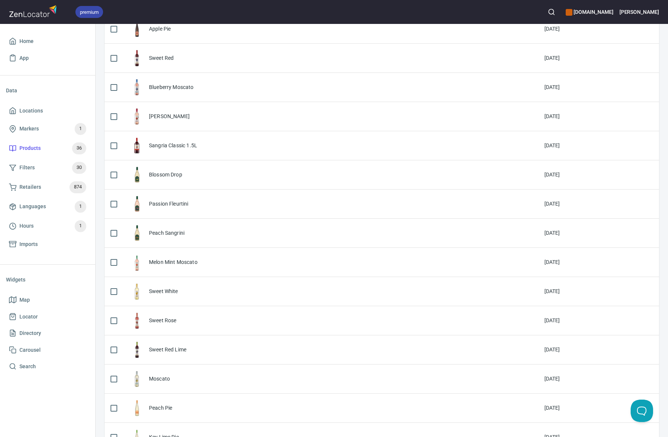
scroll to position [260, 0]
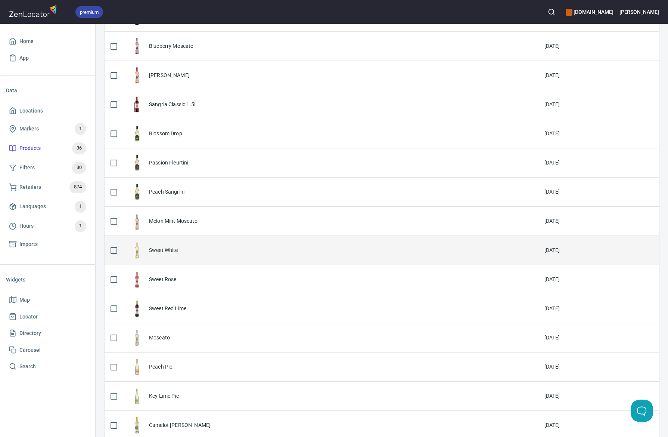
click at [158, 249] on div "Sweet White" at bounding box center [163, 249] width 29 height 7
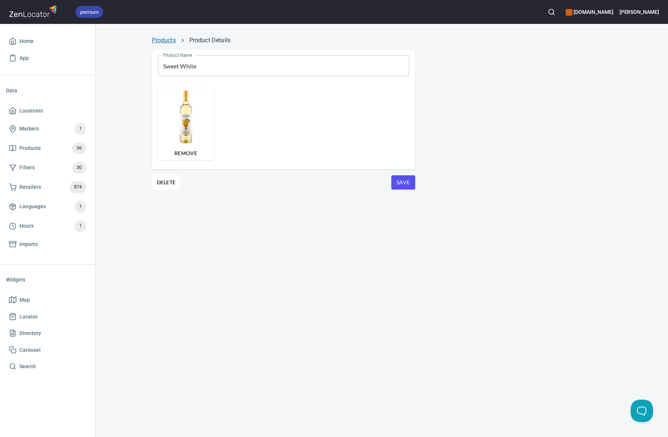
click at [160, 38] on link "Products" at bounding box center [164, 40] width 24 height 7
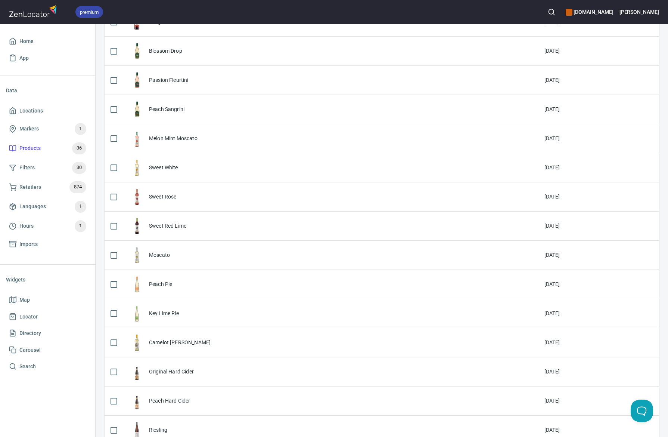
scroll to position [346, 0]
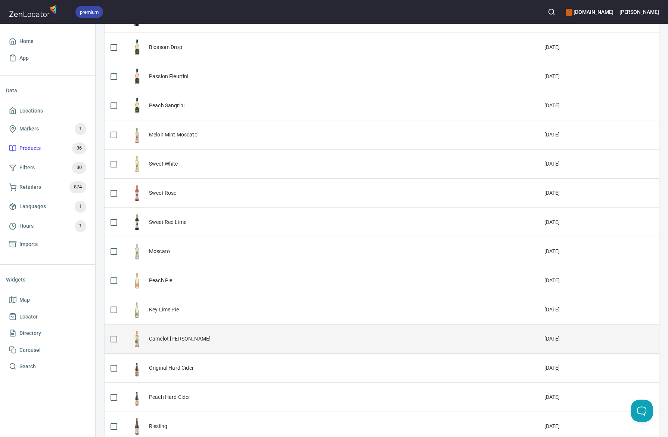
click at [160, 338] on div "Camelot [PERSON_NAME]" at bounding box center [180, 338] width 62 height 7
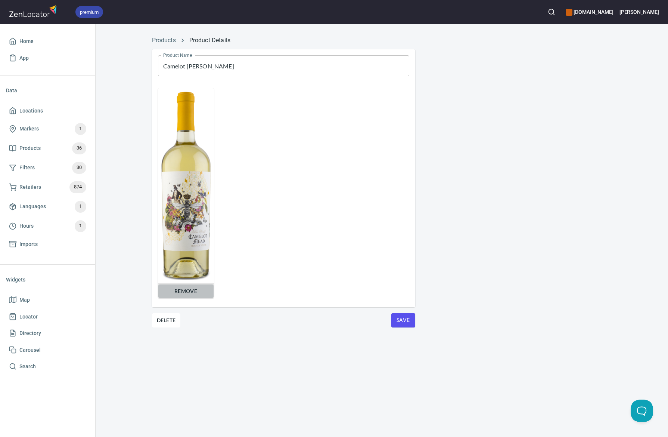
click at [194, 291] on span "Remove" at bounding box center [186, 291] width 46 height 9
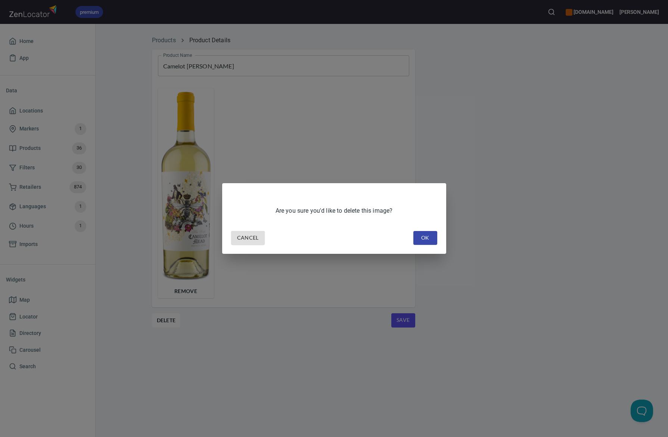
click at [417, 245] on div "Cancel OK" at bounding box center [334, 238] width 212 height 20
click at [432, 236] on button "OK" at bounding box center [426, 238] width 24 height 14
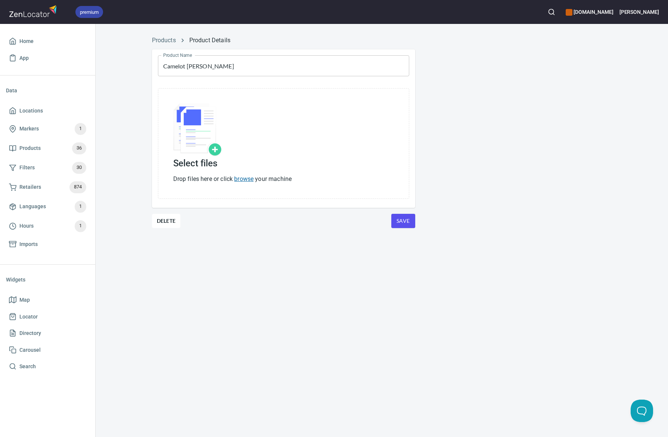
click at [241, 181] on link "browse" at bounding box center [243, 178] width 19 height 7
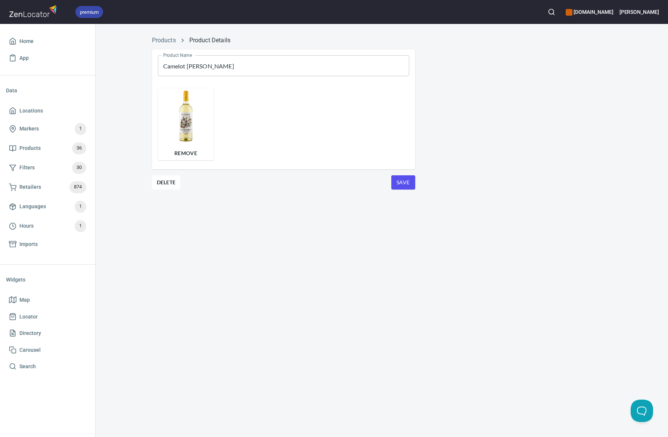
click at [405, 180] on span "Save" at bounding box center [404, 182] width 12 height 9
click at [41, 149] on span "Products 36" at bounding box center [47, 148] width 77 height 12
